Goal: Communication & Community: Connect with others

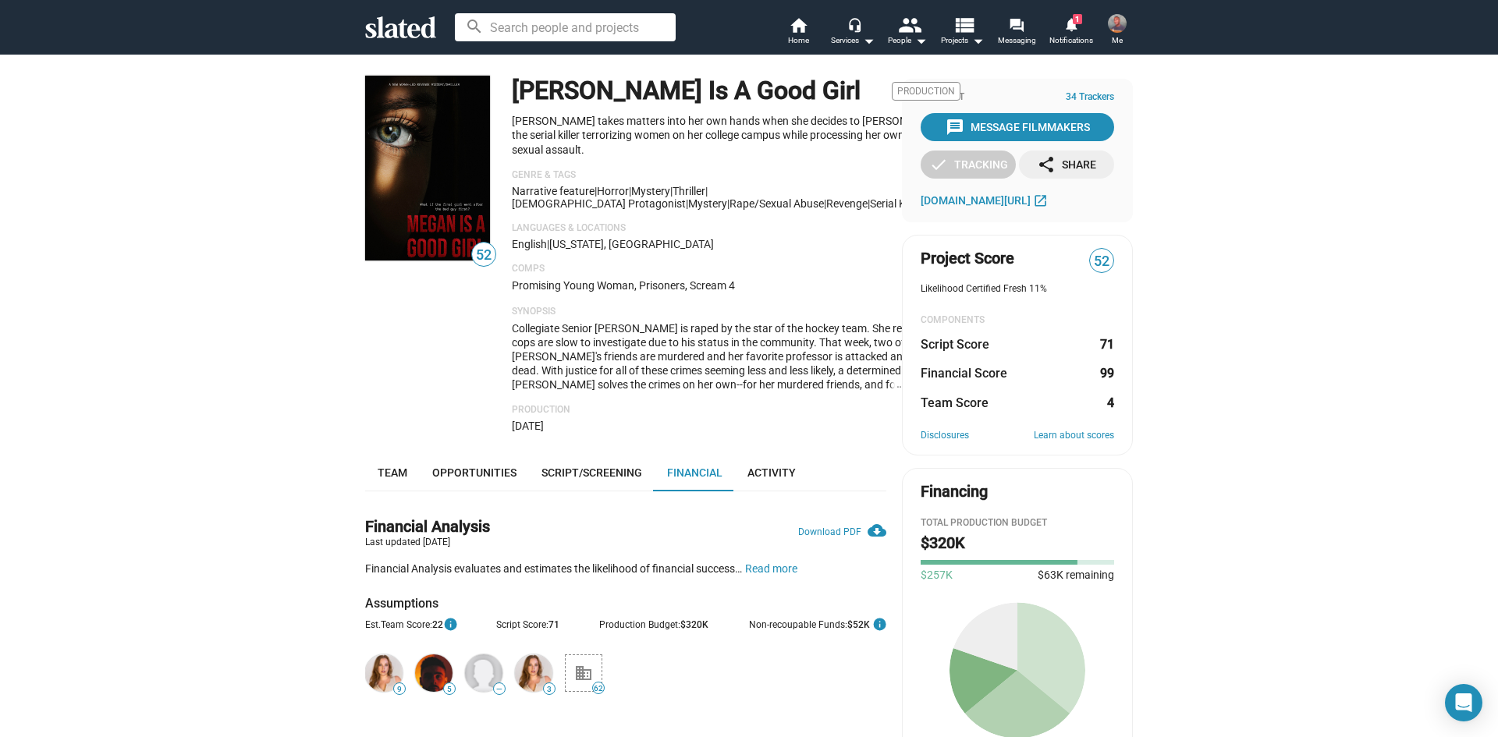
scroll to position [169, 0]
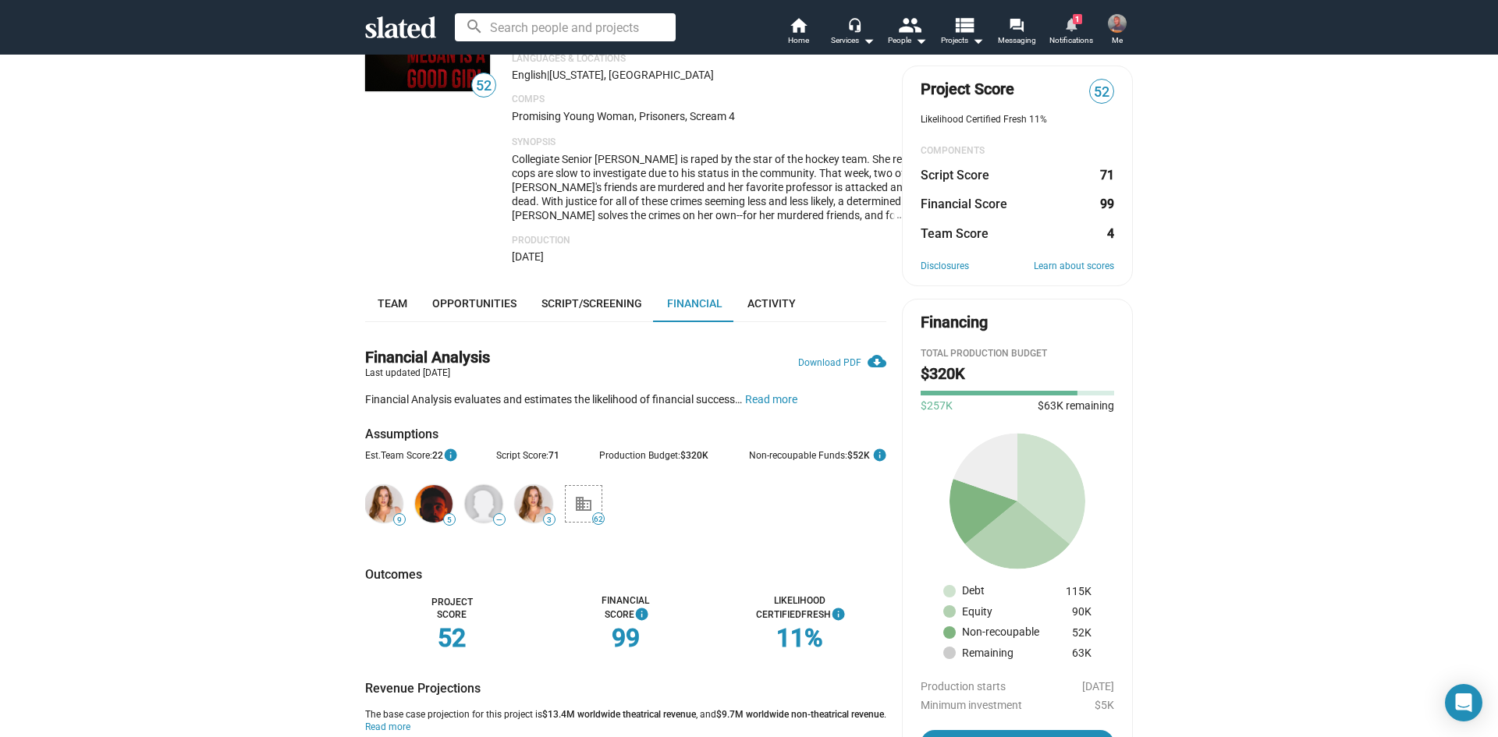
click at [1072, 27] on mat-icon "notifications" at bounding box center [1070, 23] width 15 height 15
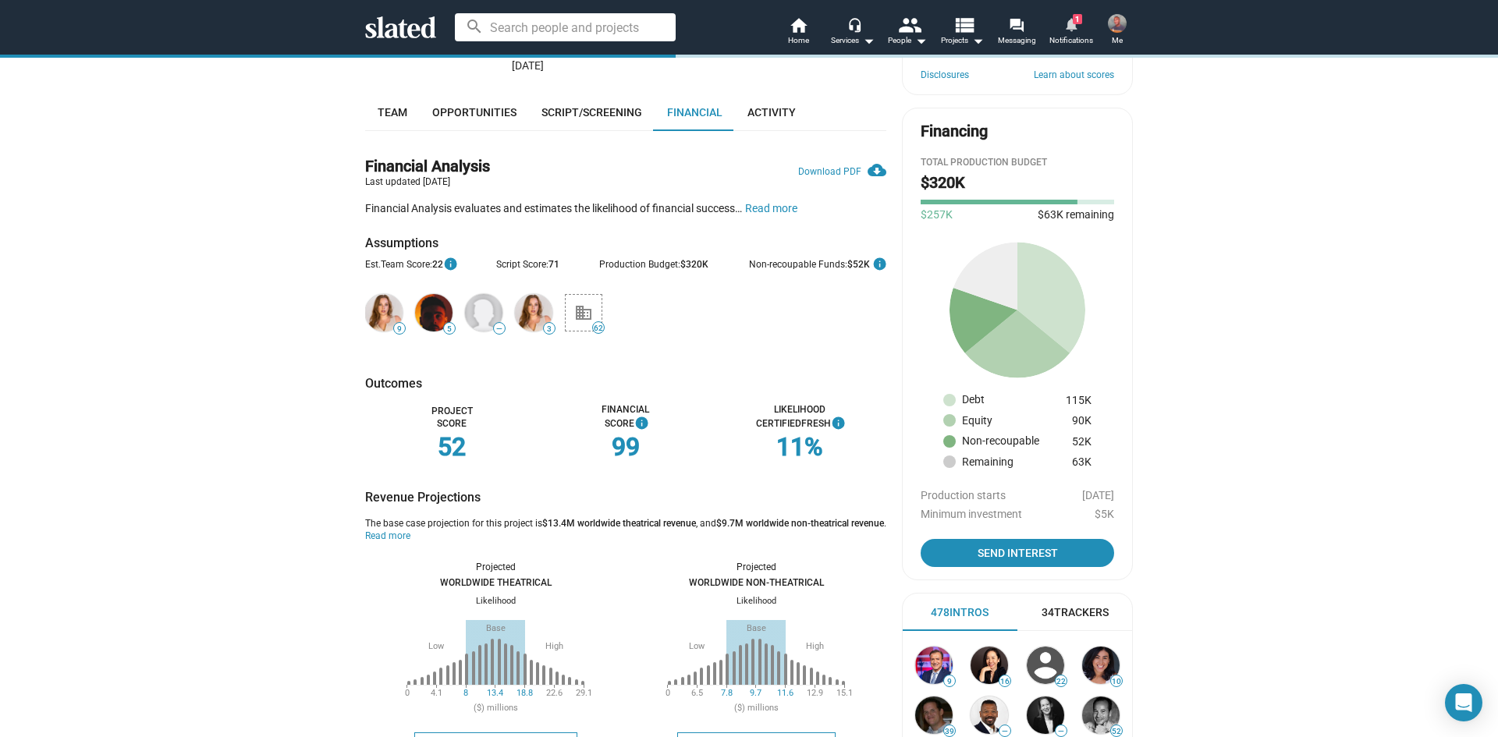
scroll to position [403, 0]
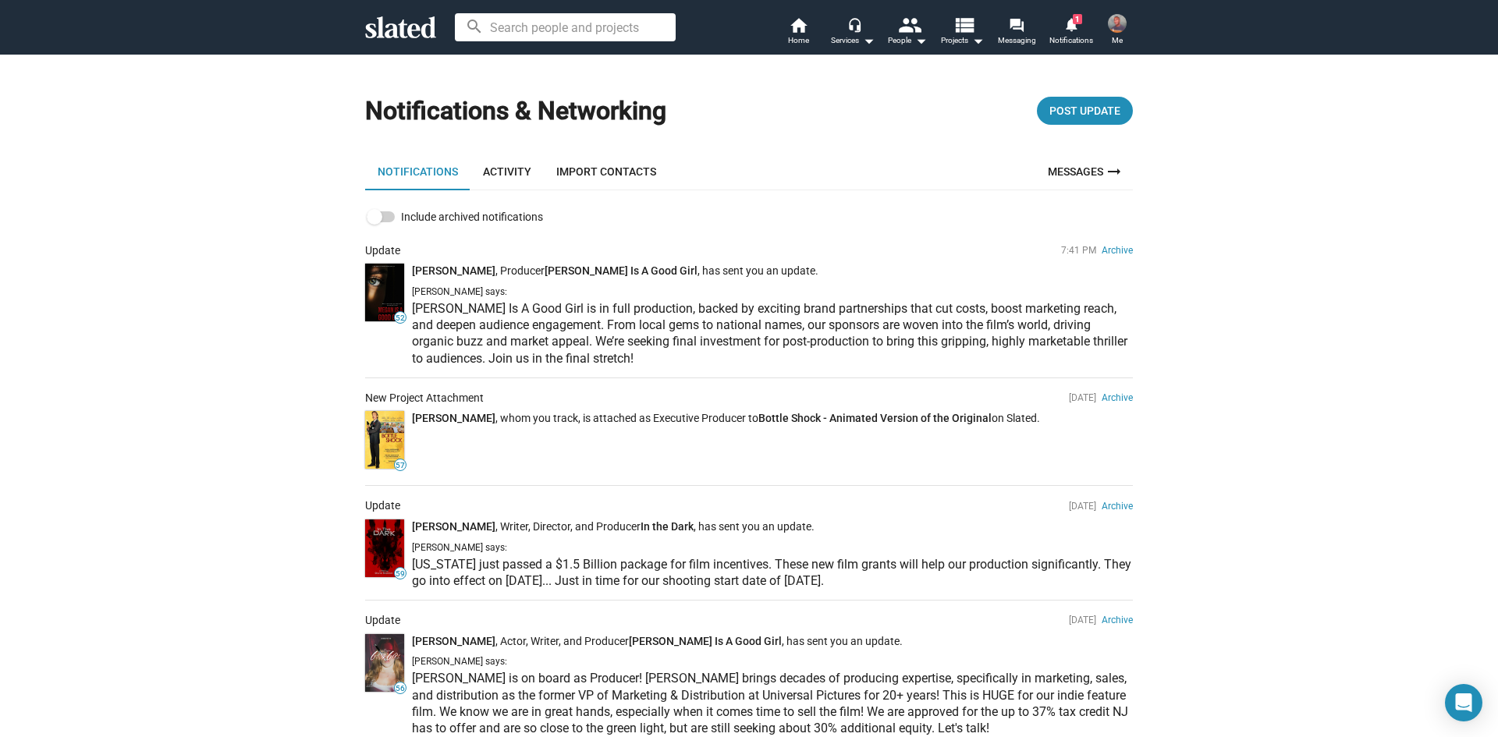
click at [410, 37] on icon at bounding box center [400, 27] width 71 height 22
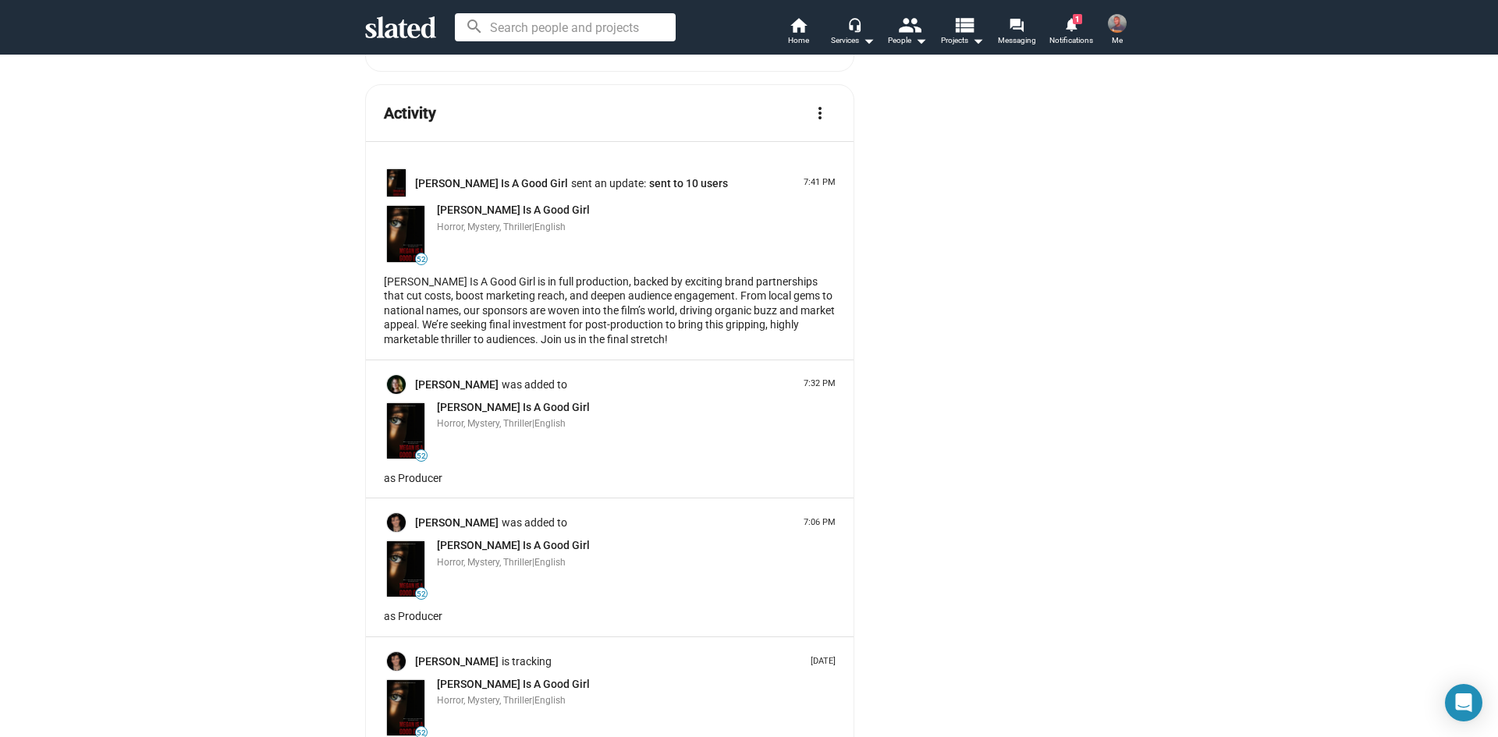
scroll to position [2574, 0]
click at [453, 376] on link "[PERSON_NAME]" at bounding box center [458, 383] width 87 height 15
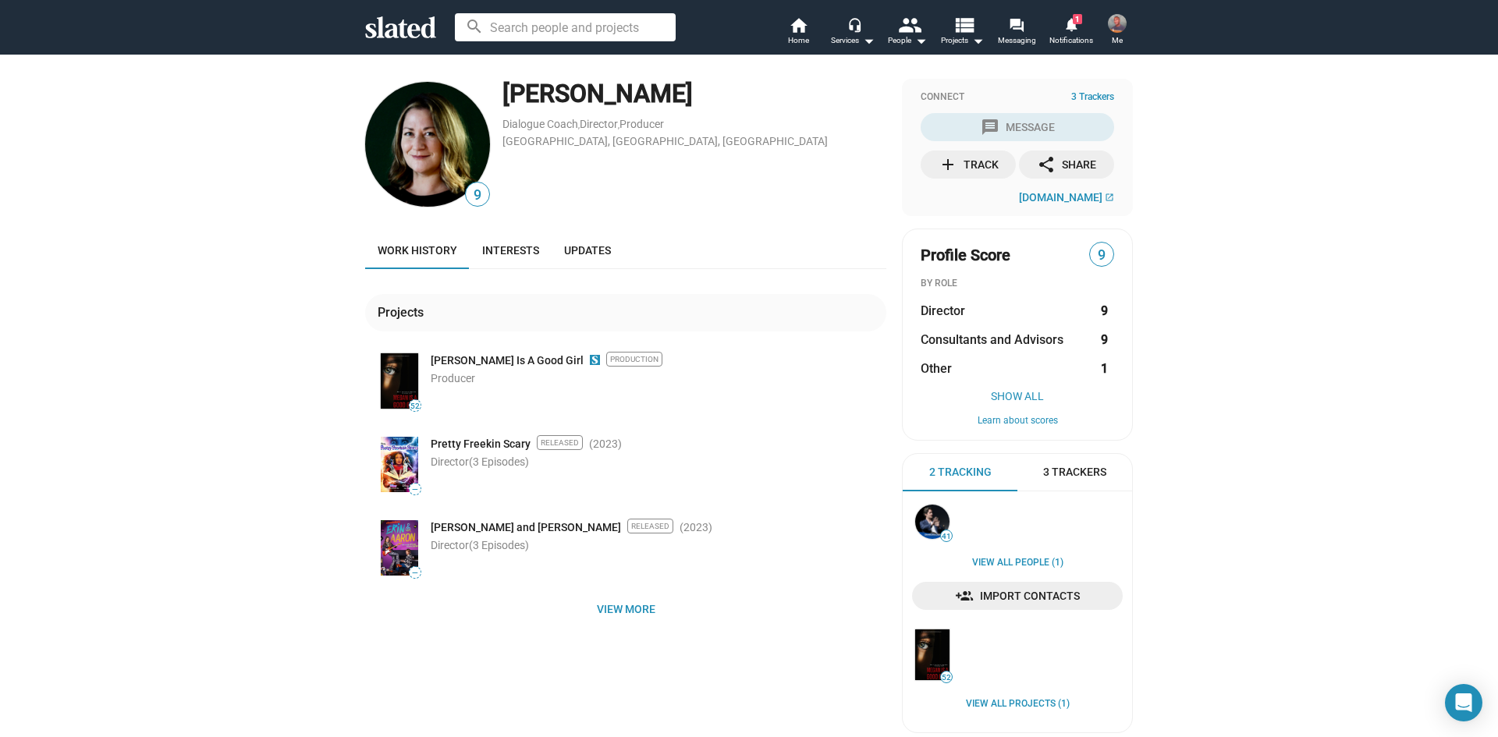
click at [1048, 472] on span "3 Trackers" at bounding box center [1074, 472] width 63 height 15
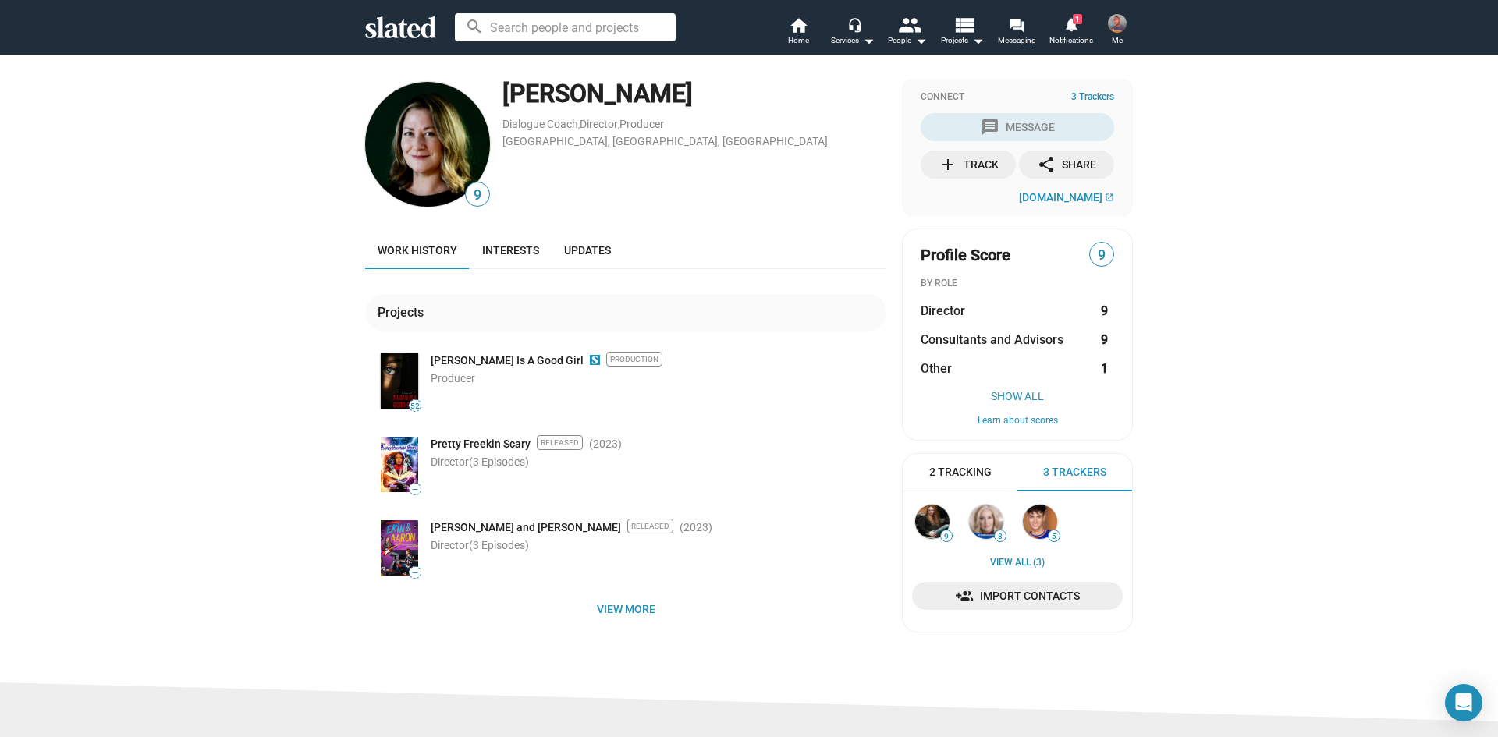
click at [970, 472] on span "2 Tracking" at bounding box center [960, 472] width 62 height 15
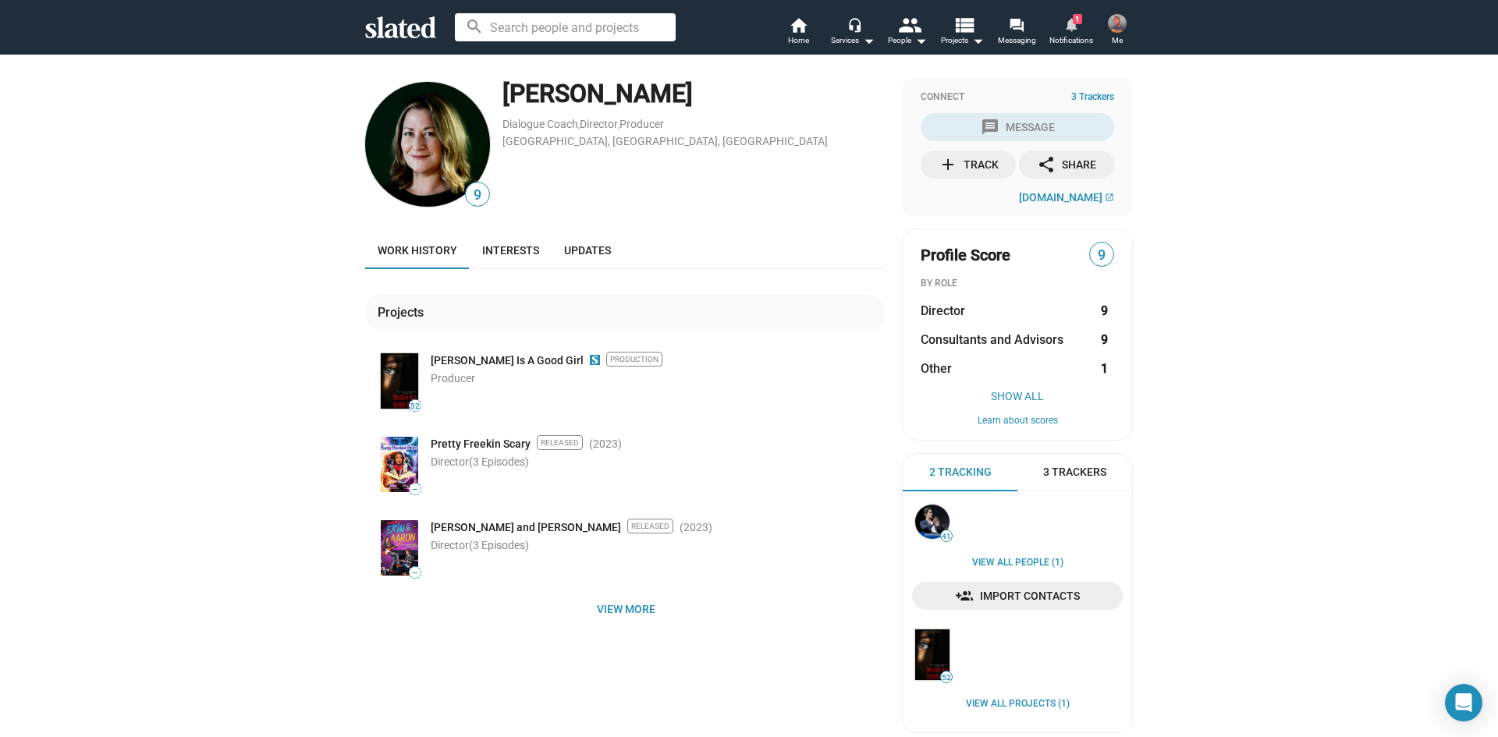
click at [1069, 26] on mat-icon "notifications" at bounding box center [1070, 23] width 15 height 15
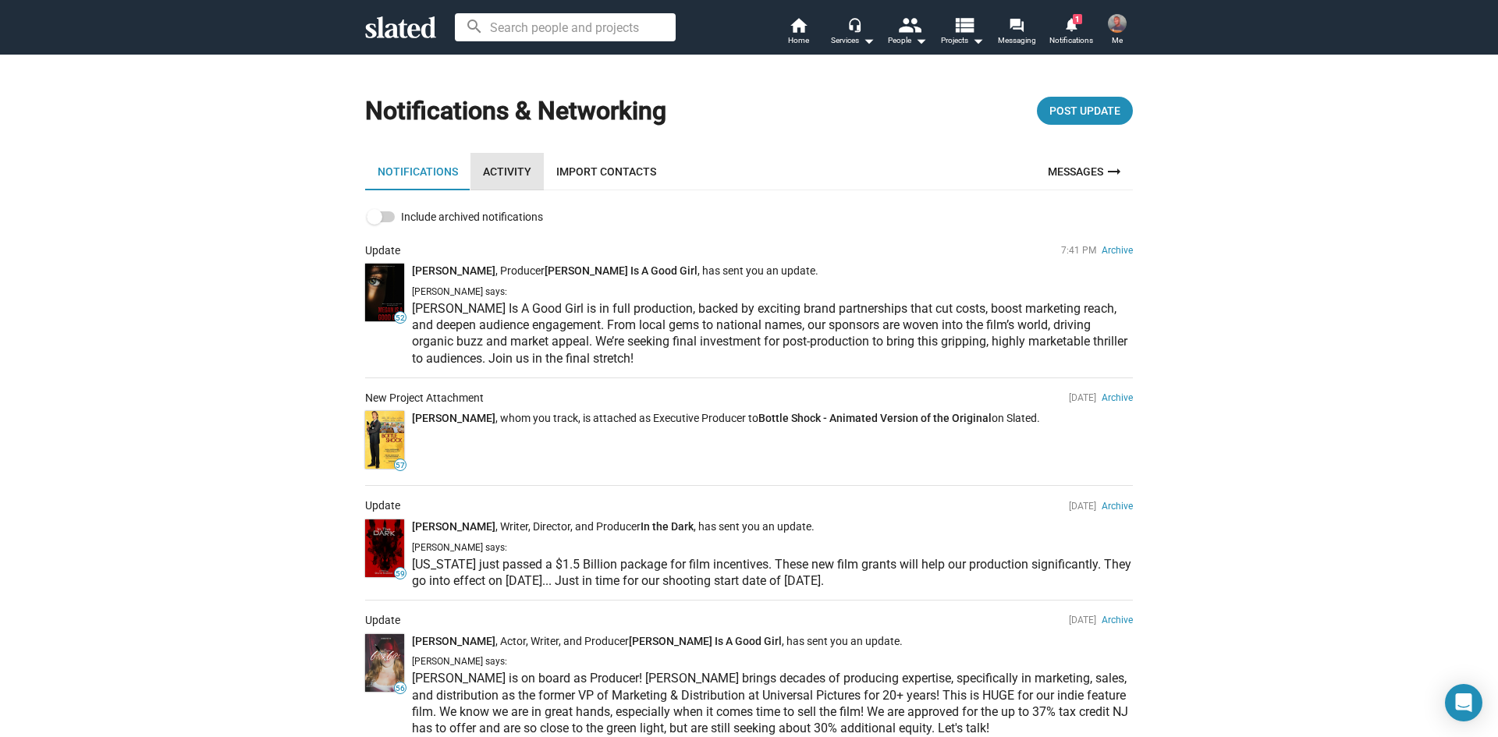
click at [501, 175] on link "Activity" at bounding box center [506, 171] width 73 height 37
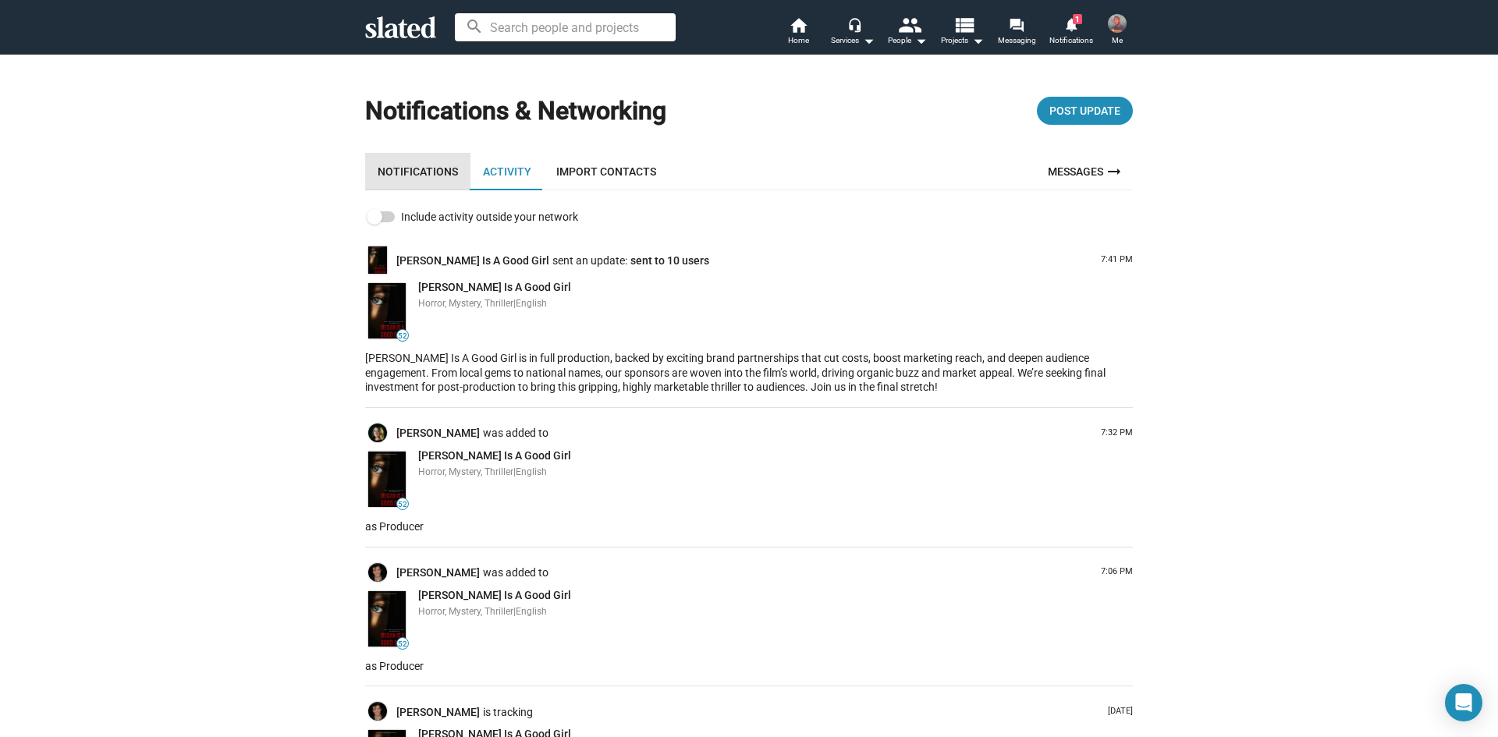
click at [417, 168] on link "Notifications" at bounding box center [417, 171] width 105 height 37
